Goal: Task Accomplishment & Management: Use online tool/utility

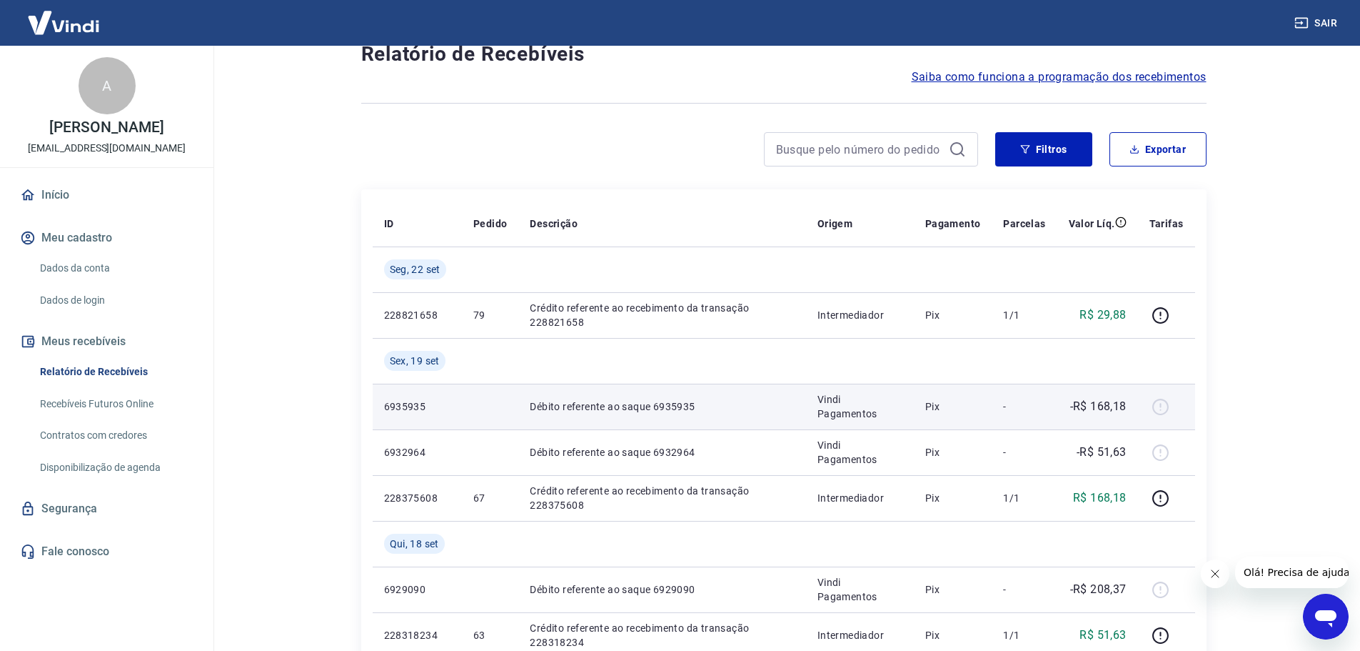
scroll to position [71, 0]
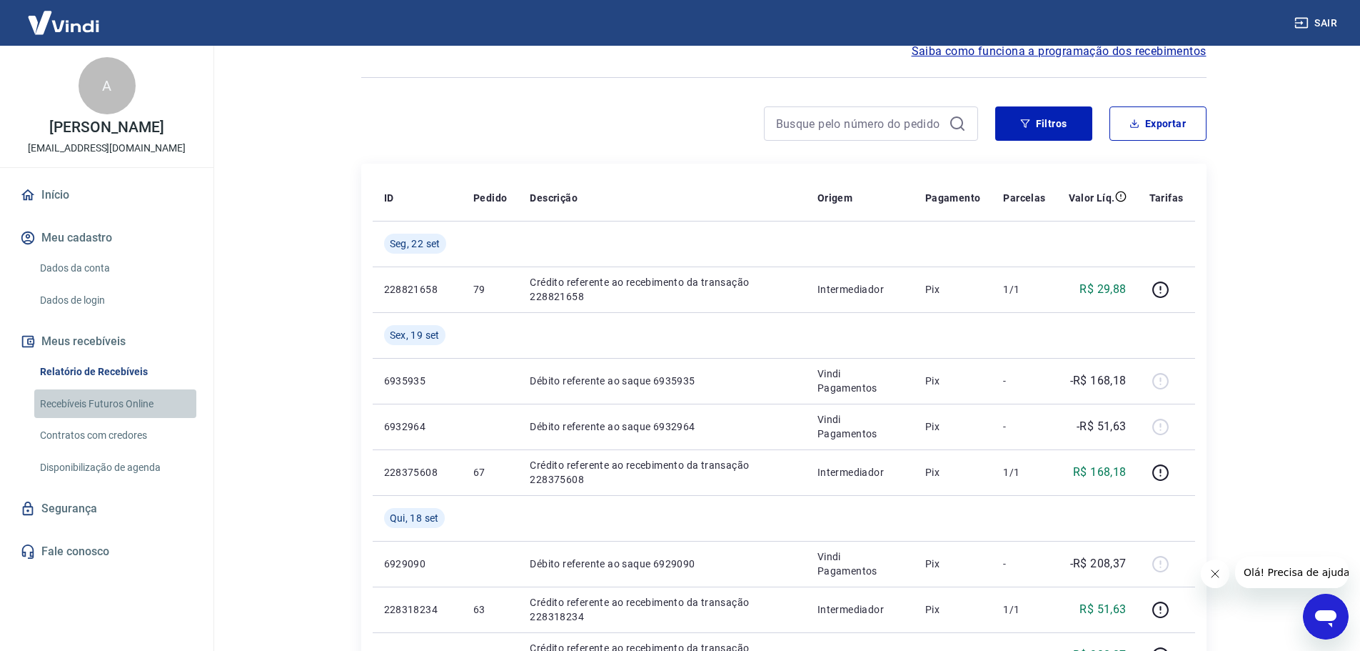
click at [120, 402] on link "Recebíveis Futuros Online" at bounding box center [115, 403] width 162 height 29
